Goal: Task Accomplishment & Management: Complete application form

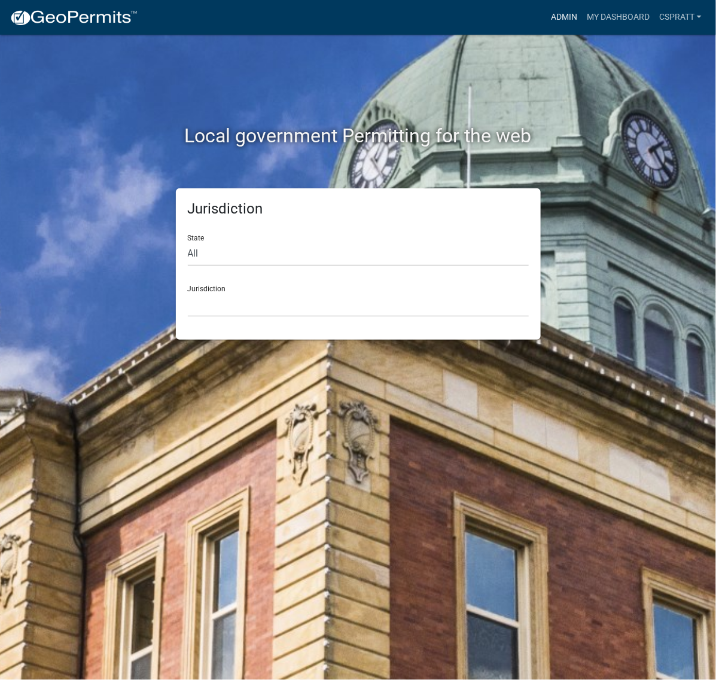
click at [546, 19] on link "Admin" at bounding box center [564, 17] width 36 height 23
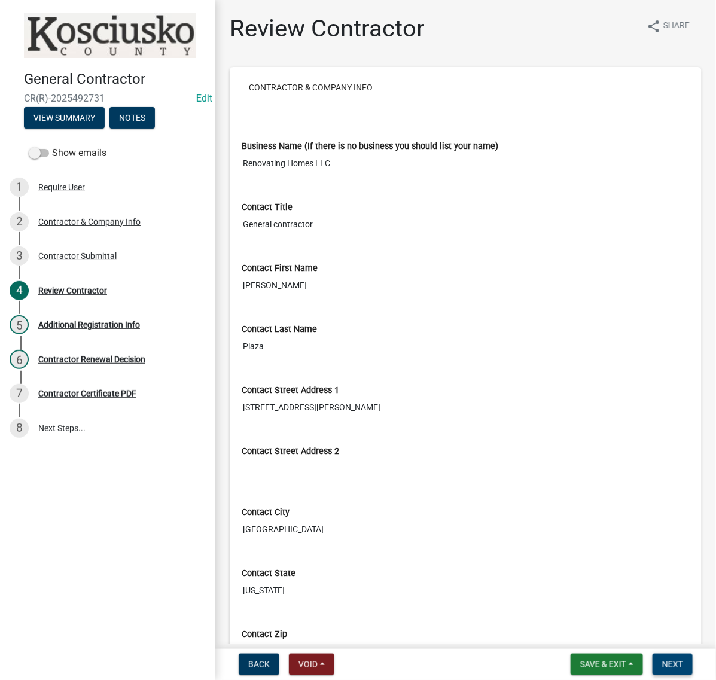
click at [662, 663] on span "Next" at bounding box center [672, 665] width 21 height 10
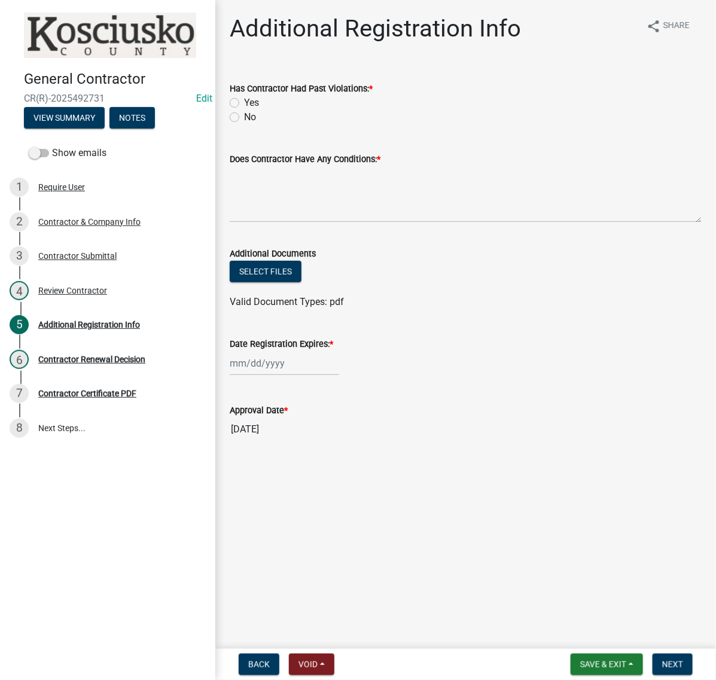
click at [244, 124] on label "No" at bounding box center [250, 117] width 12 height 14
click at [244, 118] on input "No" at bounding box center [248, 114] width 8 height 8
radio input "true"
click at [286, 223] on textarea "Does Contractor Have Any Conditions: *" at bounding box center [466, 194] width 472 height 56
type textarea "NONE"
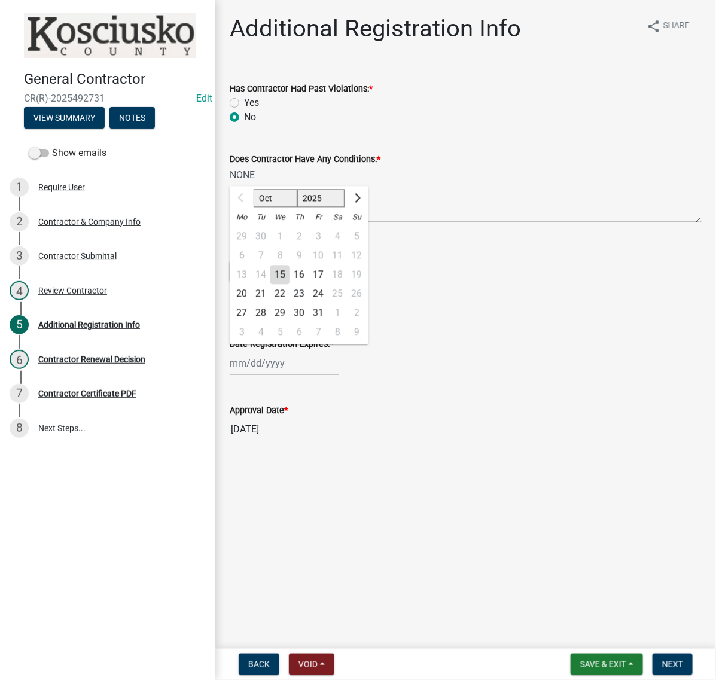
click at [309, 376] on div "Oct Nov Dec 2025 2026 2027 2028 2029 2030 2031 2032 2033 2034 2035 2036 2037 20…" at bounding box center [285, 363] width 110 height 25
click at [327, 208] on select "2025 2026 2027 2028 2029 2030 2031 2032 2033 2034 2035 2036 2037 2038 2039 2040…" at bounding box center [321, 199] width 48 height 18
select select "2026"
click at [318, 208] on select "2025 2026 2027 2028 2029 2030 2031 2032 2033 2034 2035 2036 2037 2038 2039 2040…" at bounding box center [321, 199] width 48 height 18
click at [309, 285] on div "15" at bounding box center [299, 275] width 19 height 19
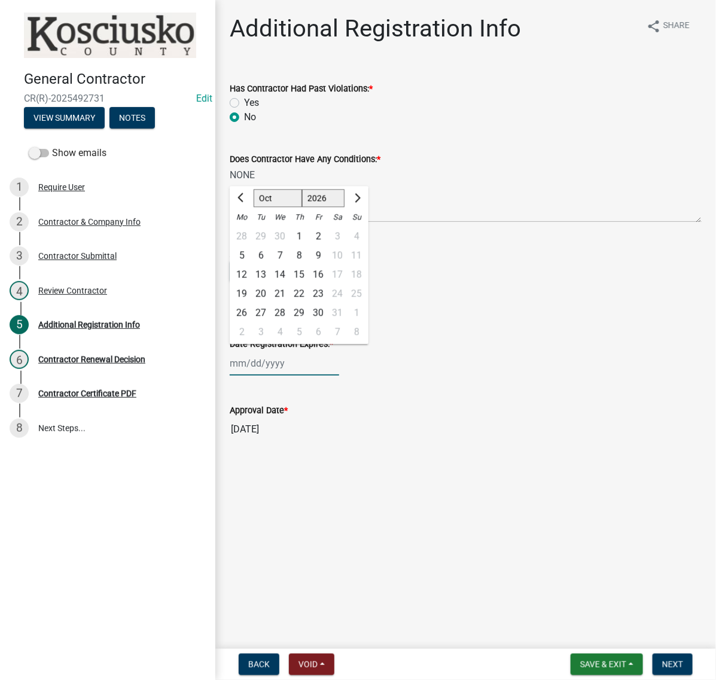
type input "10/15/2026"
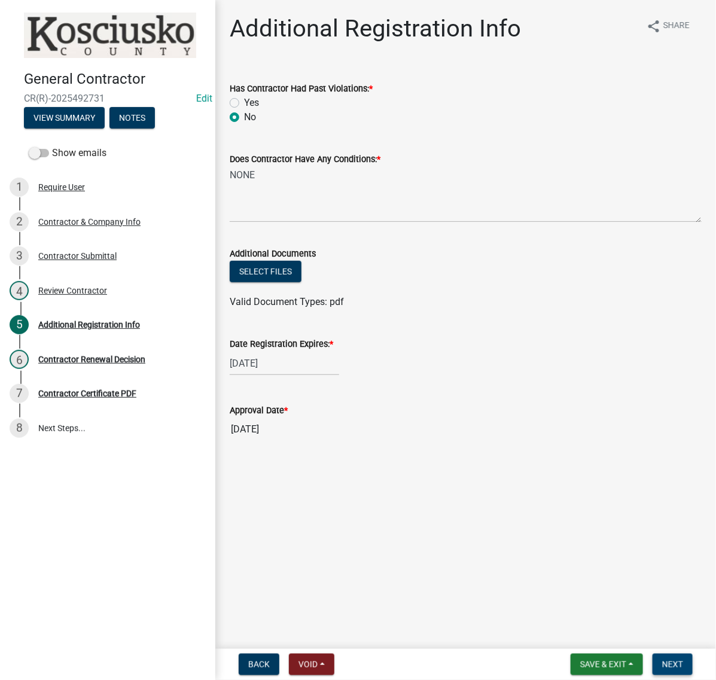
click at [662, 660] on span "Next" at bounding box center [672, 665] width 21 height 10
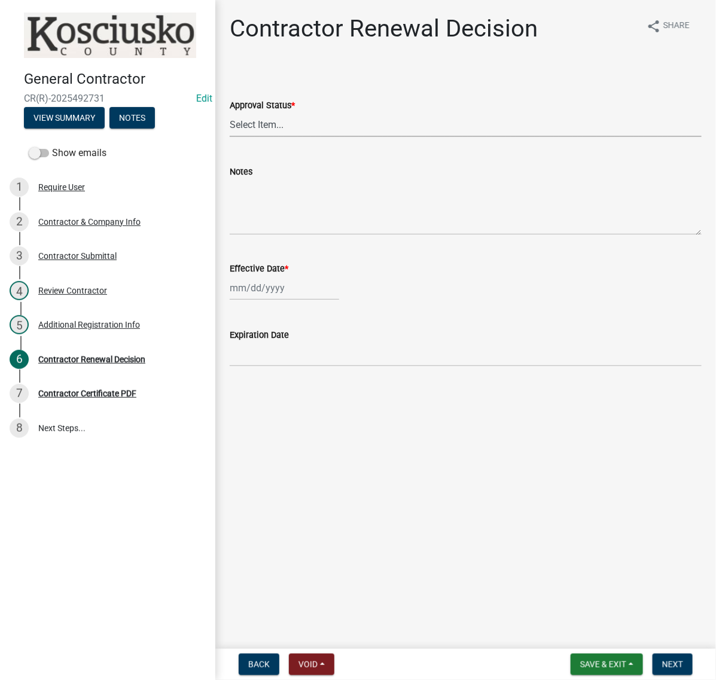
drag, startPoint x: 282, startPoint y: 157, endPoint x: 283, endPoint y: 169, distance: 11.4
click at [282, 137] on select "Select Item... Approved Denied" at bounding box center [466, 125] width 472 height 25
click at [233, 137] on select "Select Item... Approved Denied" at bounding box center [466, 125] width 472 height 25
select select "30db8998-795d-4bbe-8e49-f1ade8865815"
click at [279, 300] on div at bounding box center [285, 288] width 110 height 25
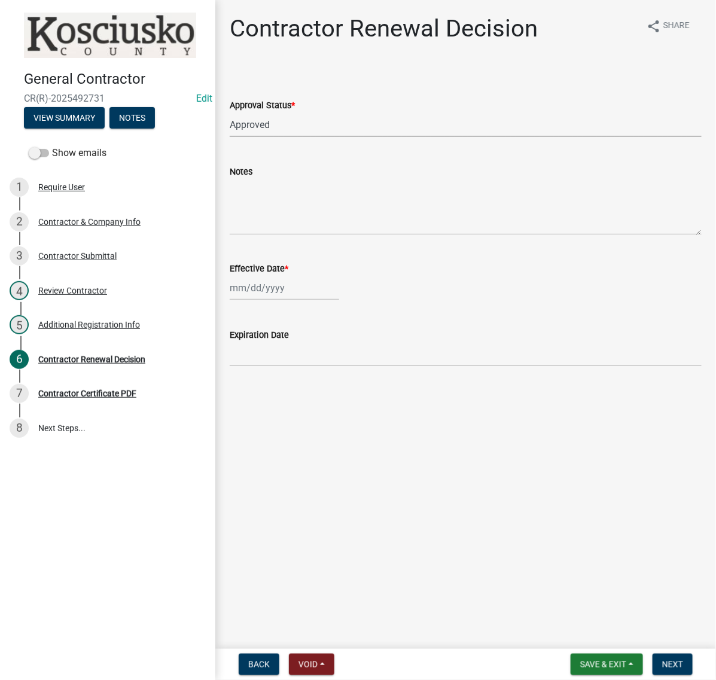
select select "10"
select select "2025"
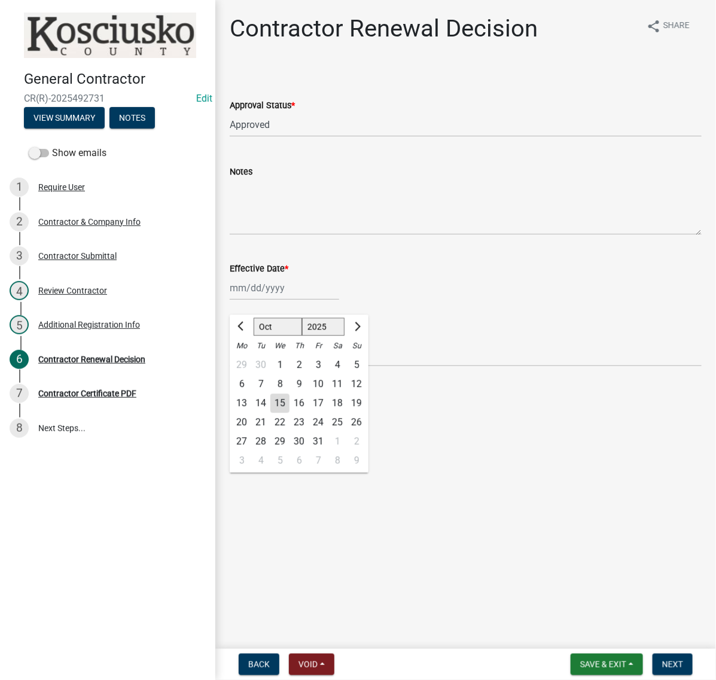
click at [290, 414] on div "15" at bounding box center [280, 403] width 19 height 19
type input "10/15/2025"
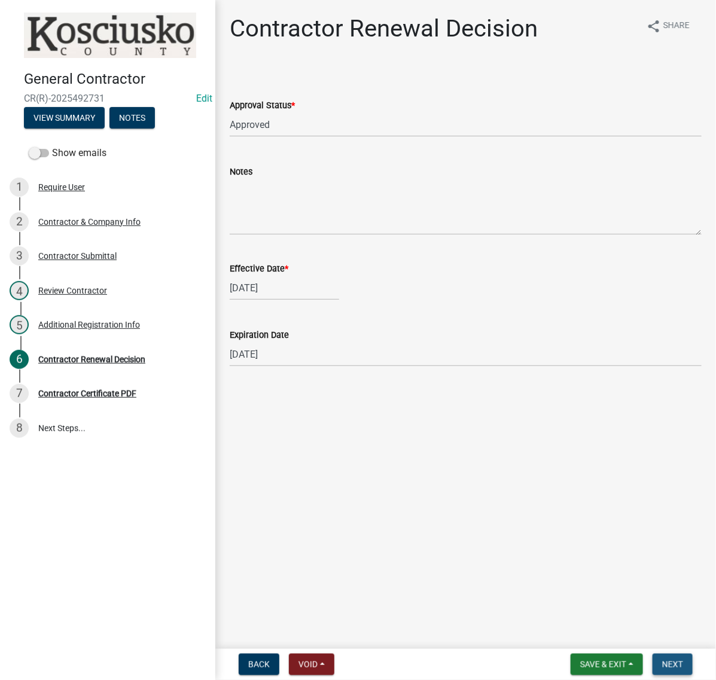
click at [662, 660] on span "Next" at bounding box center [672, 665] width 21 height 10
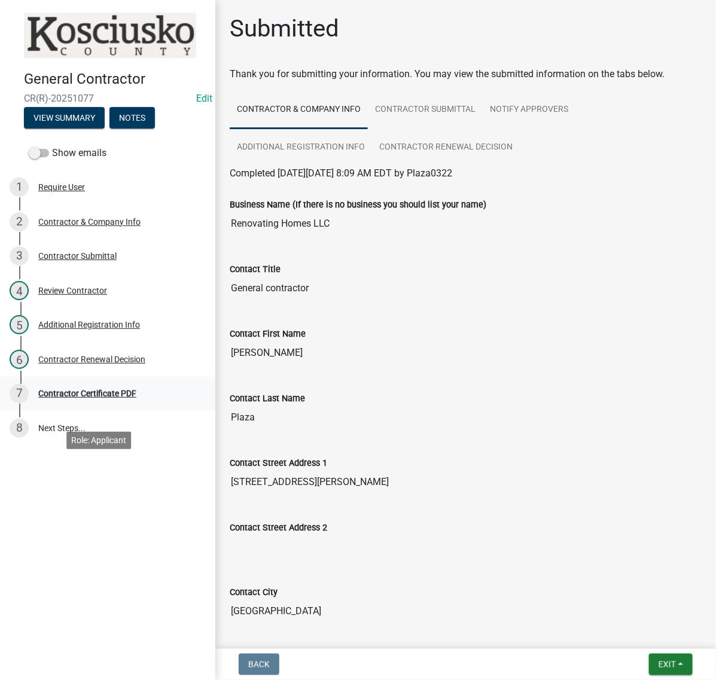
click at [124, 398] on div "Contractor Certificate PDF" at bounding box center [87, 394] width 98 height 8
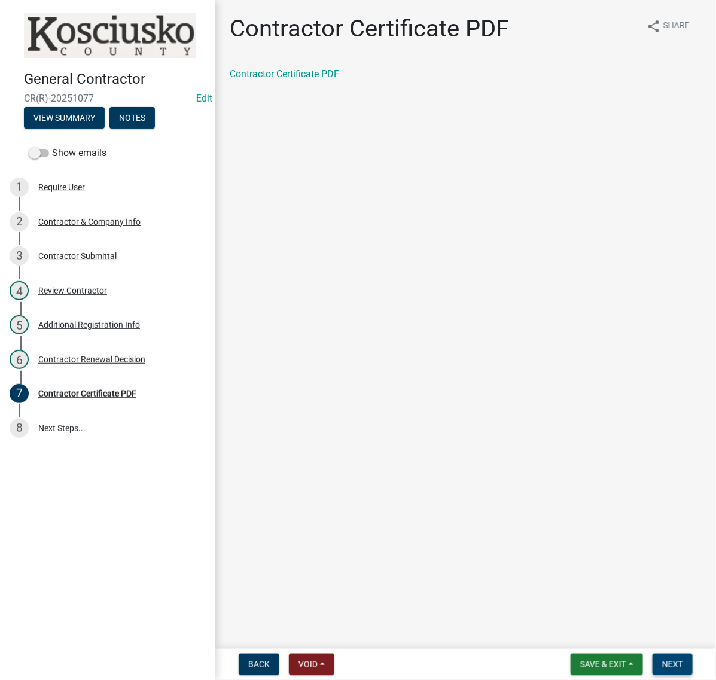
click at [673, 660] on span "Next" at bounding box center [672, 665] width 21 height 10
